Goal: Information Seeking & Learning: Learn about a topic

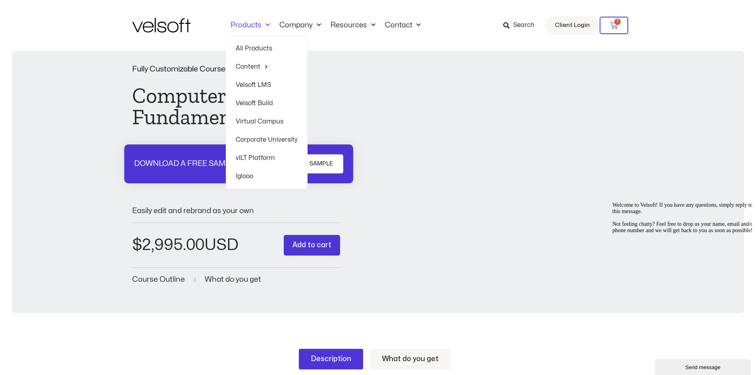
click at [252, 85] on link "Velsoft LMS" at bounding box center [267, 85] width 62 height 18
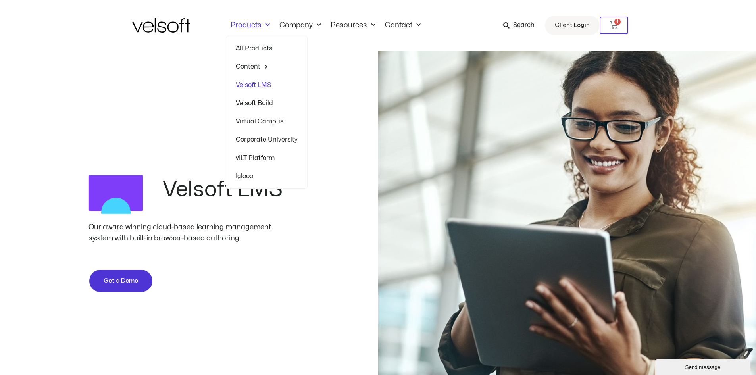
click at [152, 25] on img at bounding box center [161, 25] width 58 height 15
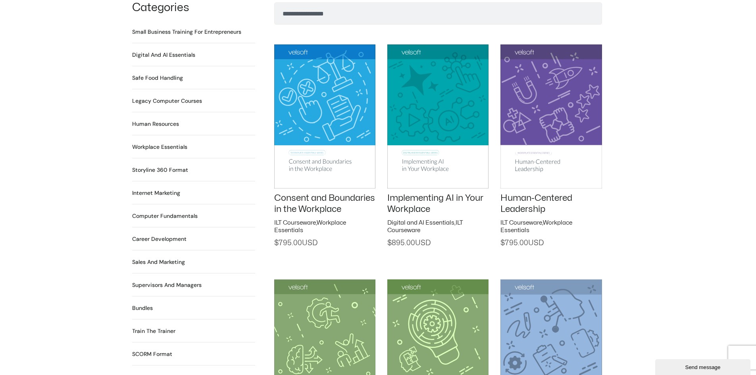
scroll to position [556, 0]
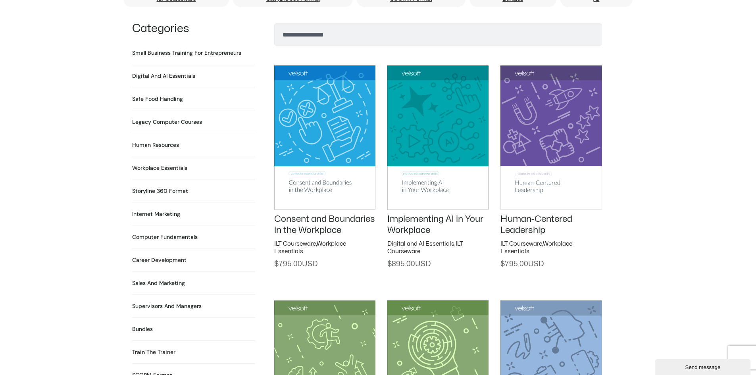
click at [152, 164] on h2 "Workplace Essentials 99 Products" at bounding box center [159, 168] width 55 height 8
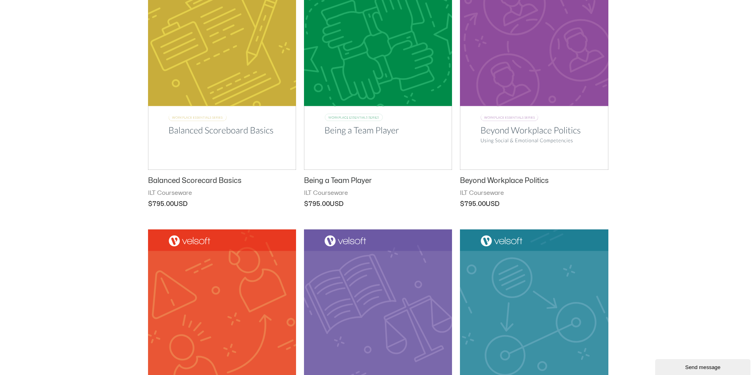
scroll to position [715, 0]
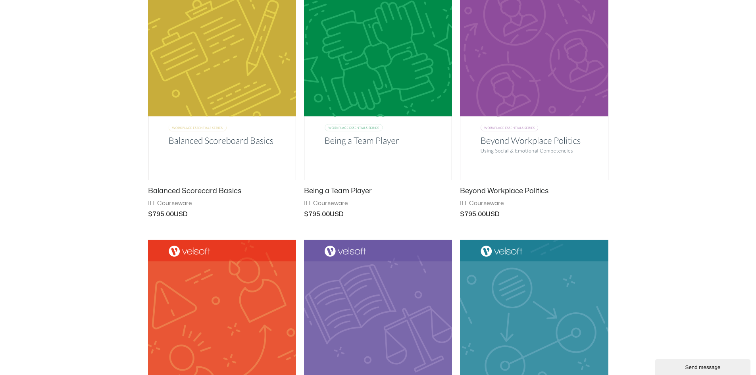
click at [343, 138] on img at bounding box center [378, 75] width 148 height 210
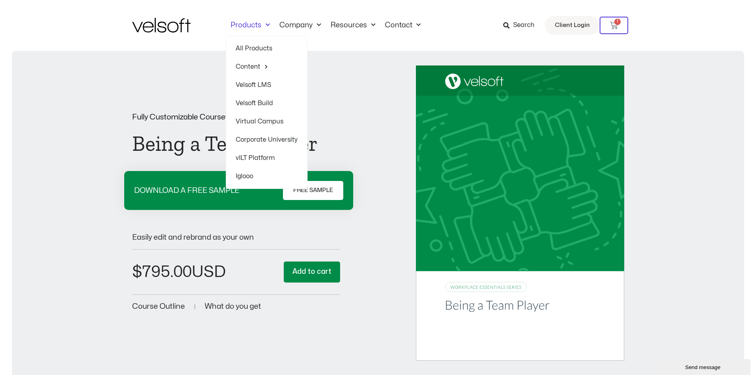
click at [248, 27] on link "Products" at bounding box center [250, 25] width 49 height 9
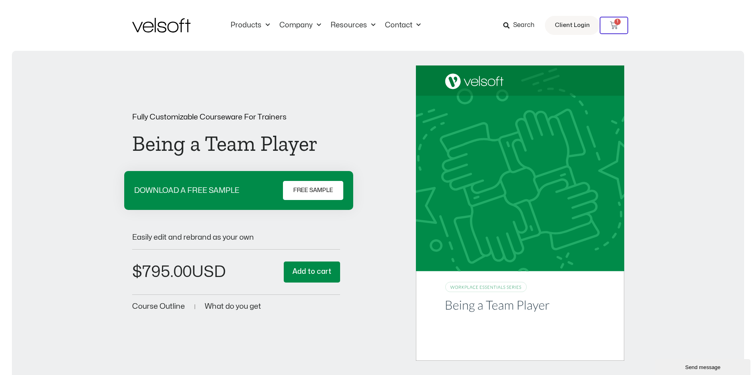
click at [156, 29] on img at bounding box center [161, 25] width 58 height 15
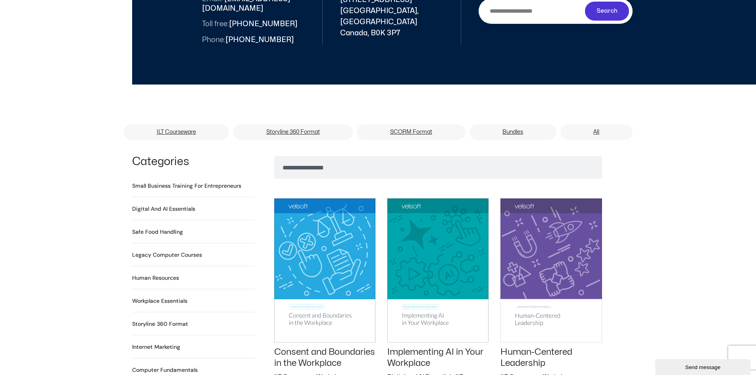
scroll to position [437, 0]
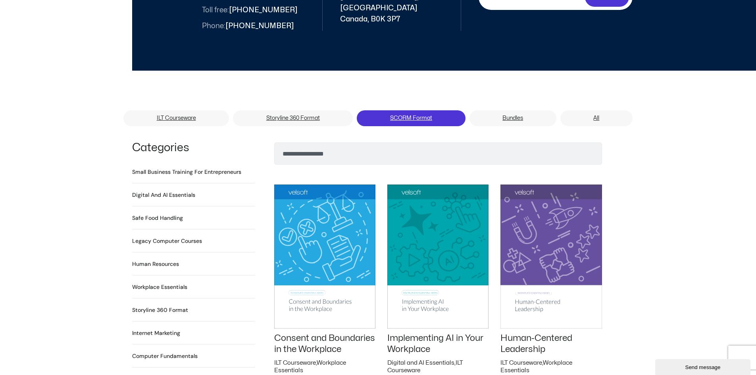
click at [416, 110] on link "SCORM Format" at bounding box center [411, 118] width 108 height 16
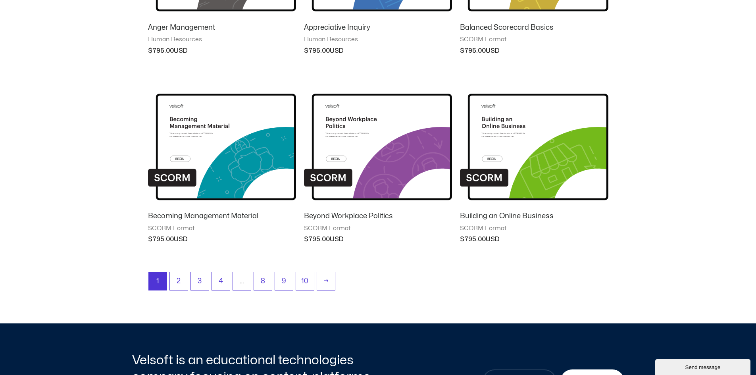
scroll to position [635, 0]
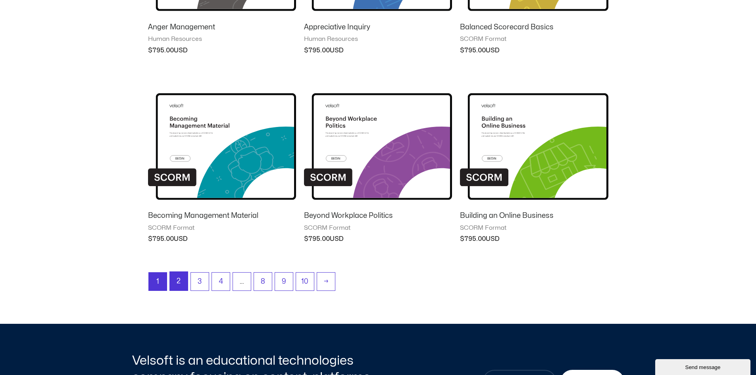
click at [177, 281] on link "2" at bounding box center [179, 281] width 18 height 19
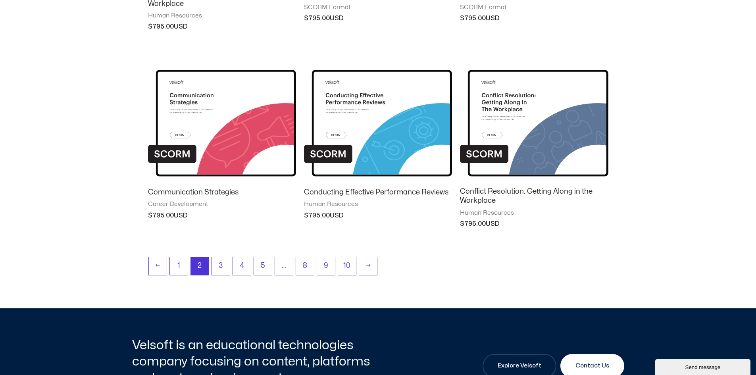
scroll to position [715, 0]
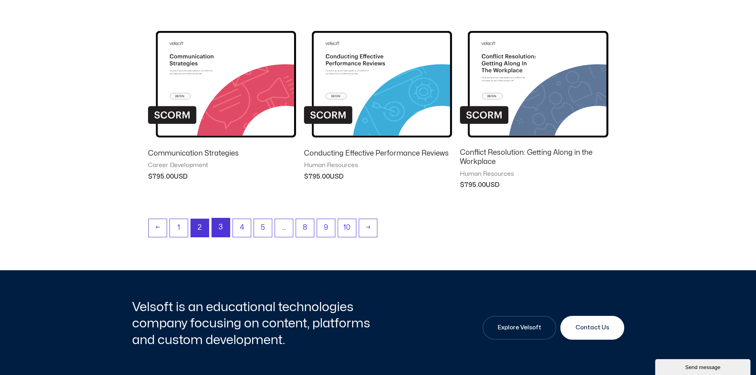
click at [218, 225] on link "3" at bounding box center [221, 227] width 18 height 19
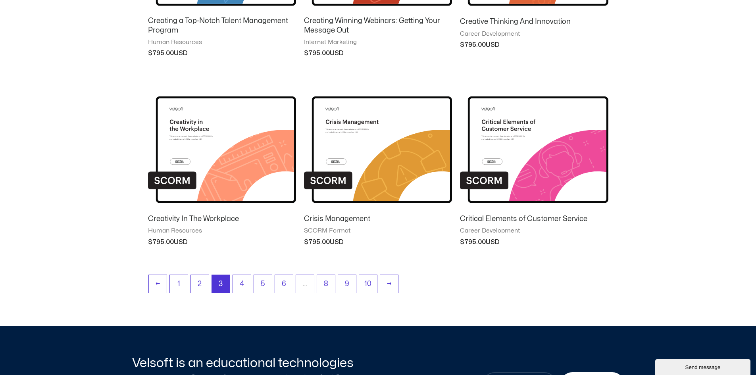
scroll to position [675, 0]
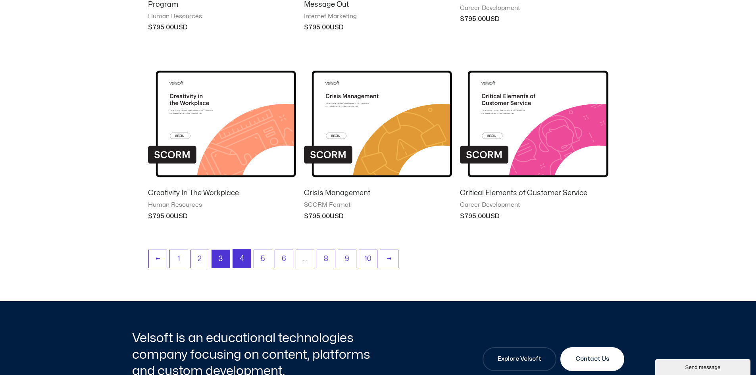
click at [243, 259] on link "4" at bounding box center [242, 258] width 18 height 19
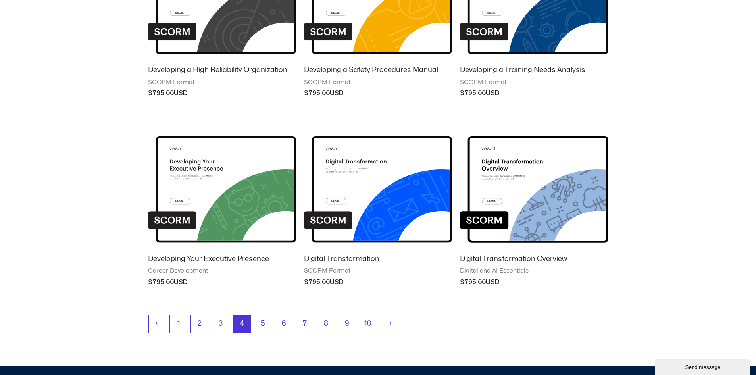
scroll to position [635, 0]
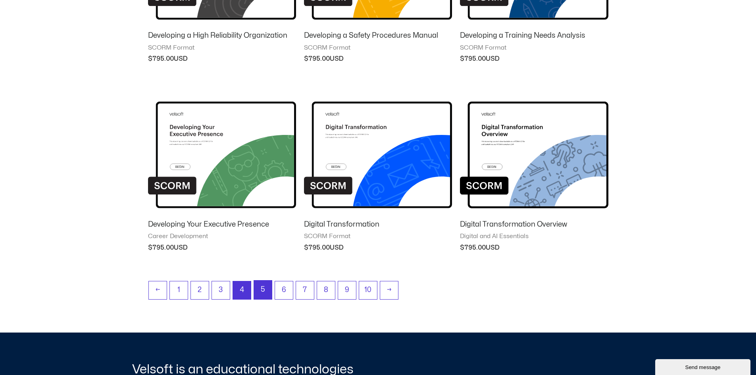
click at [267, 289] on link "5" at bounding box center [263, 290] width 18 height 19
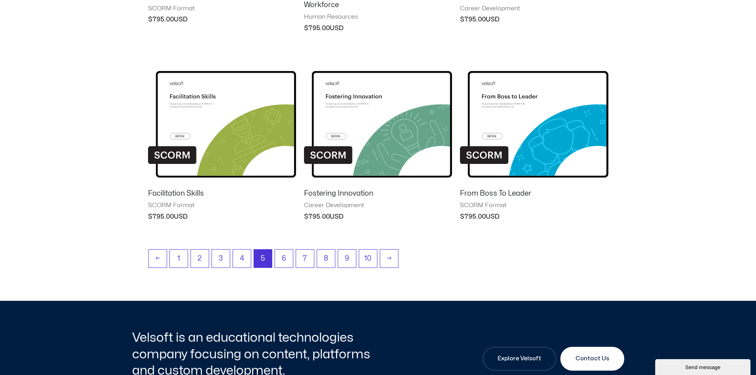
scroll to position [675, 0]
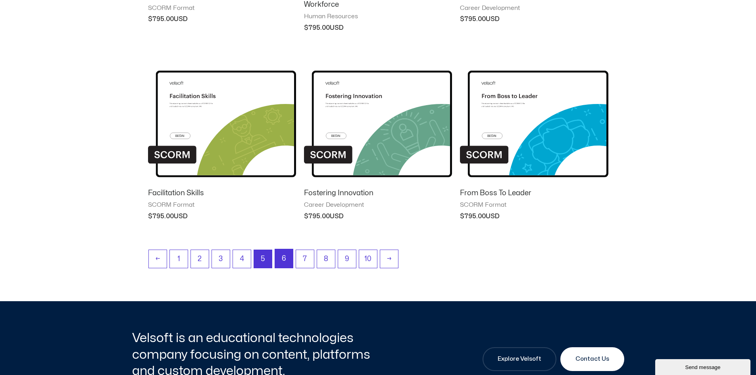
click at [285, 256] on link "6" at bounding box center [284, 258] width 18 height 19
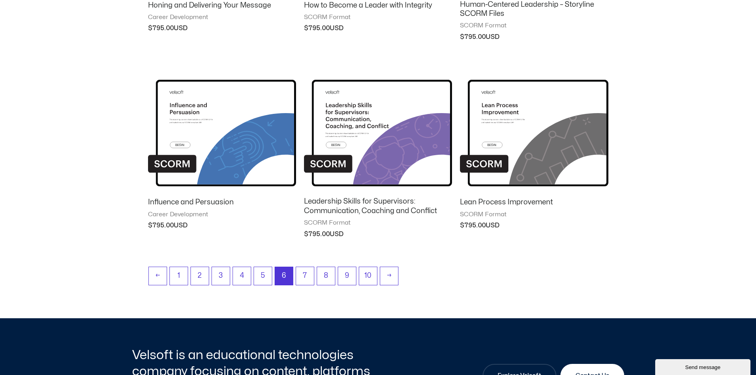
scroll to position [675, 0]
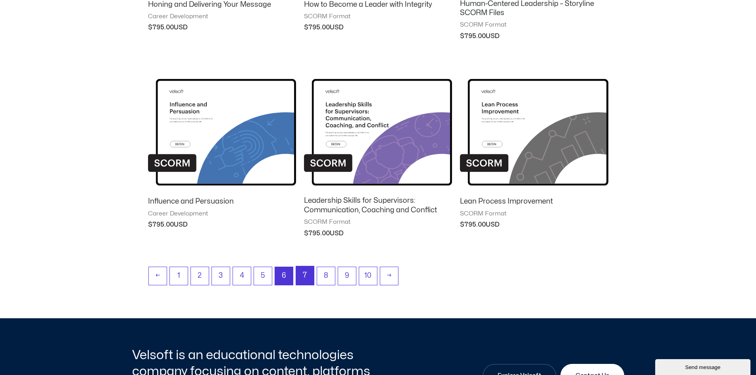
click at [301, 277] on link "7" at bounding box center [305, 275] width 18 height 19
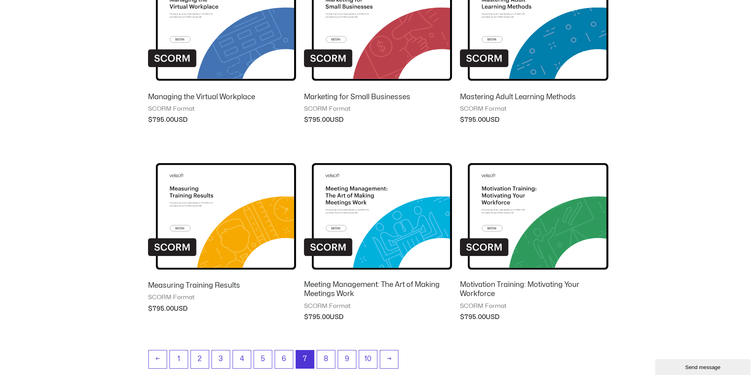
scroll to position [715, 0]
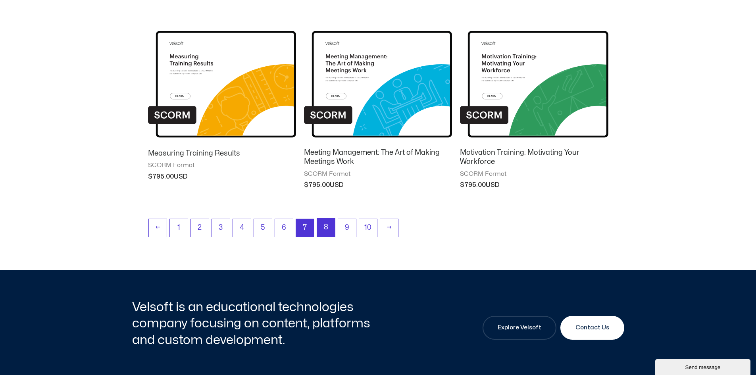
click at [329, 222] on link "8" at bounding box center [326, 227] width 18 height 19
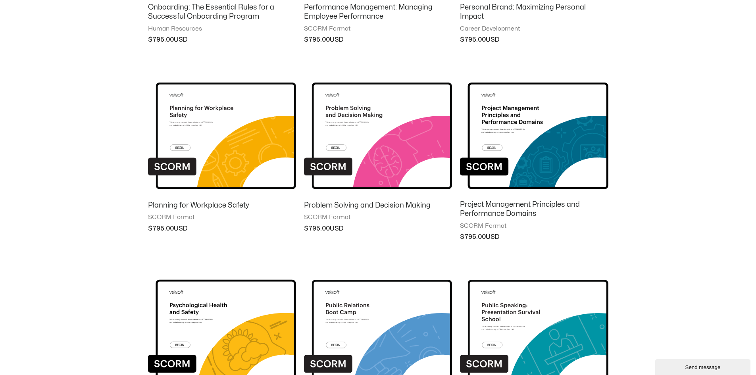
scroll to position [278, 0]
